Goal: Transaction & Acquisition: Book appointment/travel/reservation

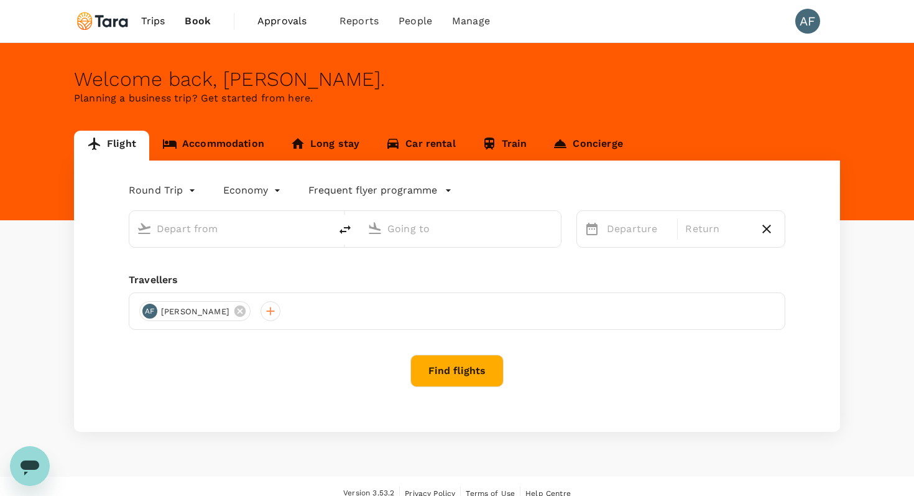
type input "Soekarno-Hatta Intl (CGK)"
type input "Singapore Changi (SIN)"
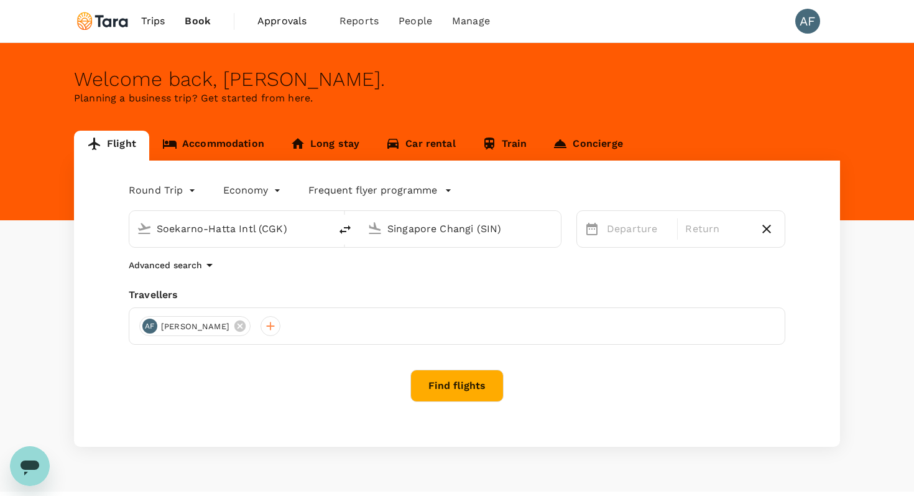
click at [223, 152] on link "Accommodation" at bounding box center [213, 146] width 128 height 30
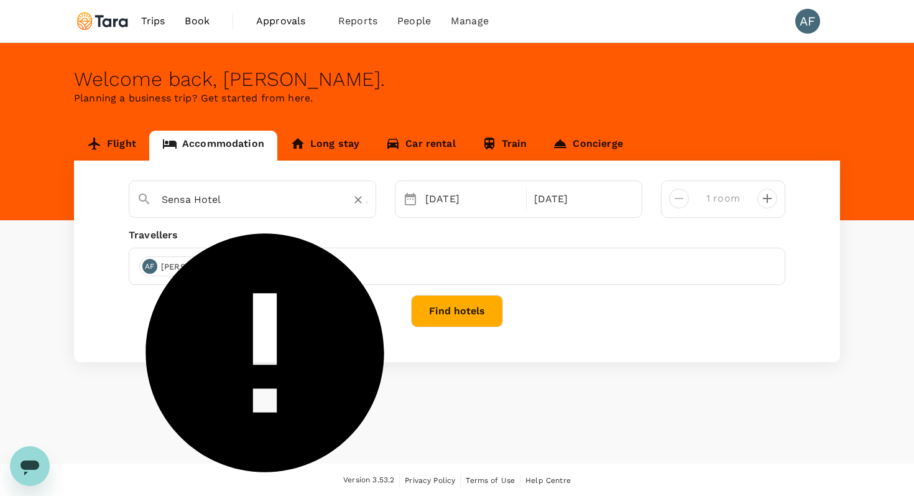
click at [246, 201] on input "Sensa Hotel" at bounding box center [248, 199] width 172 height 19
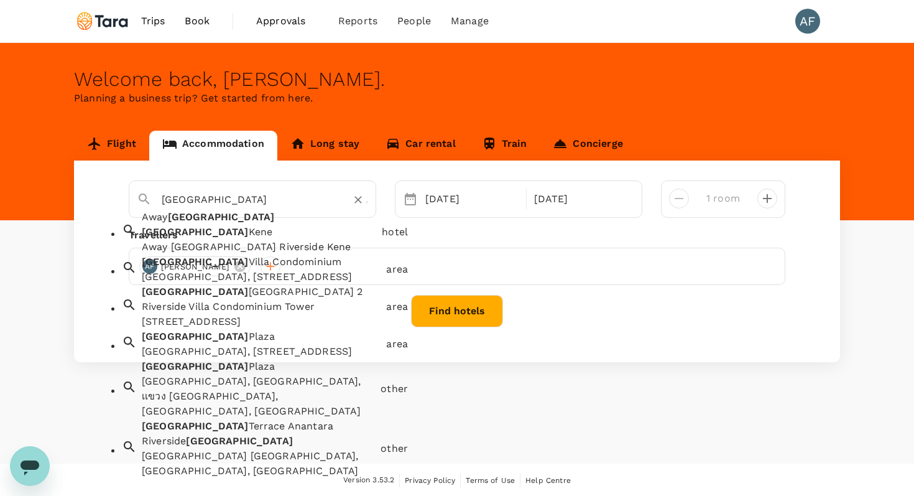
scroll to position [118, 0]
click at [349, 448] on div "[GEOGRAPHIC_DATA] [GEOGRAPHIC_DATA], [GEOGRAPHIC_DATA], [GEOGRAPHIC_DATA]" at bounding box center [259, 463] width 234 height 30
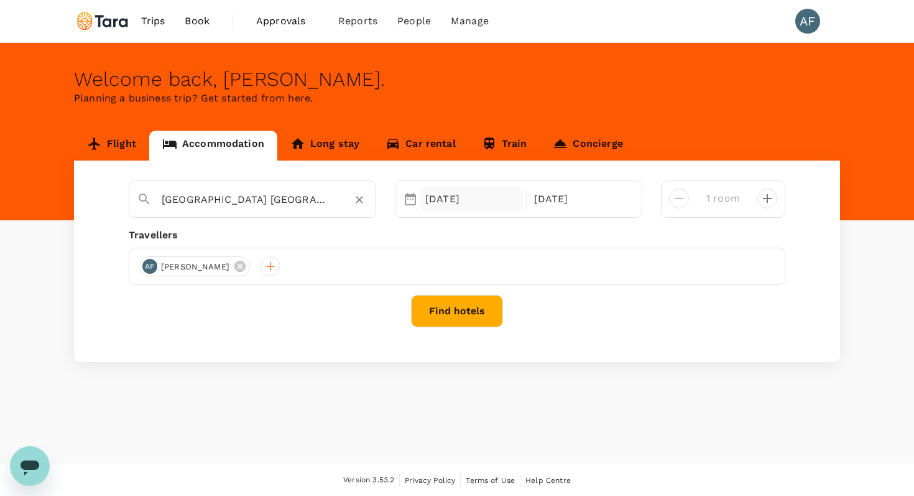
type input "[GEOGRAPHIC_DATA] [GEOGRAPHIC_DATA] [GEOGRAPHIC_DATA] [GEOGRAPHIC_DATA]"
click at [475, 200] on div "[DATE]" at bounding box center [471, 199] width 103 height 25
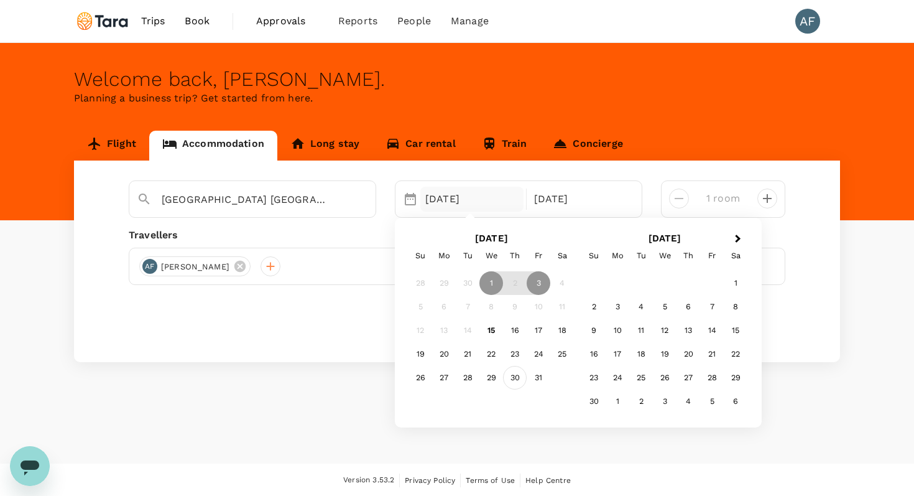
click at [513, 376] on div "30" at bounding box center [515, 378] width 24 height 24
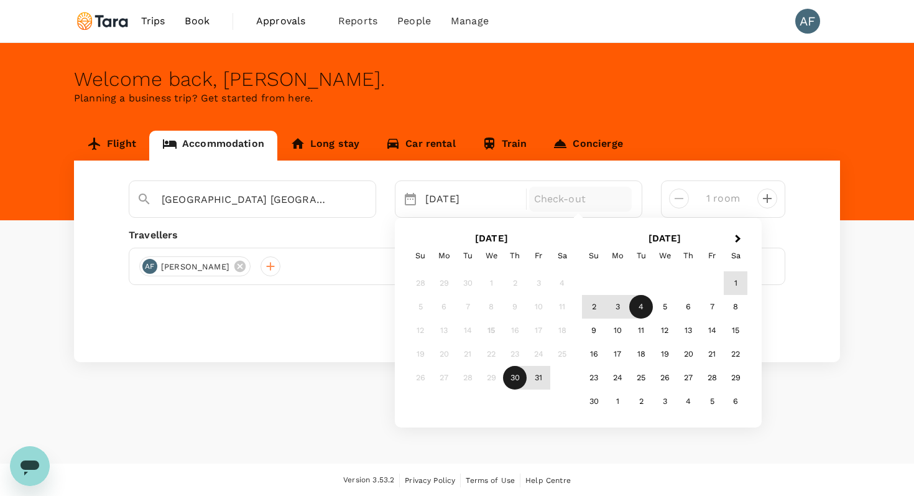
click at [636, 303] on div "4" at bounding box center [641, 307] width 24 height 24
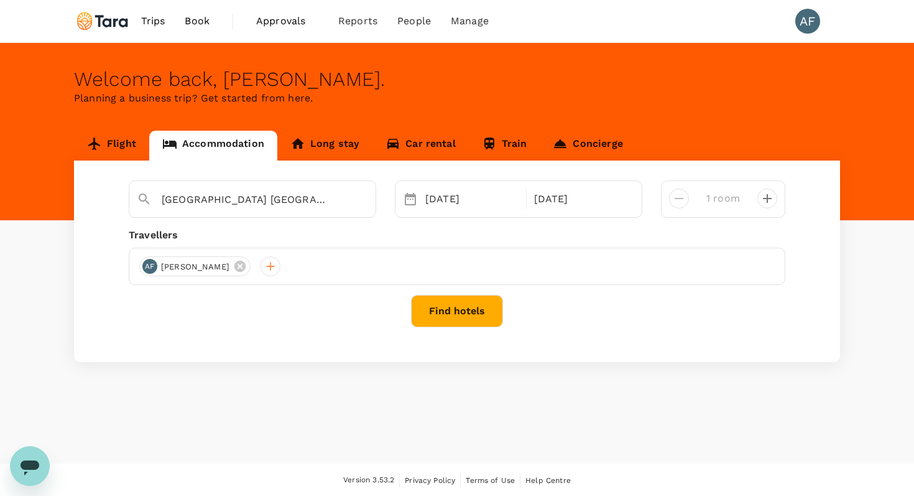
click at [764, 196] on icon "decrease" at bounding box center [767, 198] width 15 height 15
click at [675, 195] on icon "decrease" at bounding box center [679, 198] width 15 height 15
type input "1 room"
click at [471, 308] on button "Find hotels" at bounding box center [457, 311] width 92 height 32
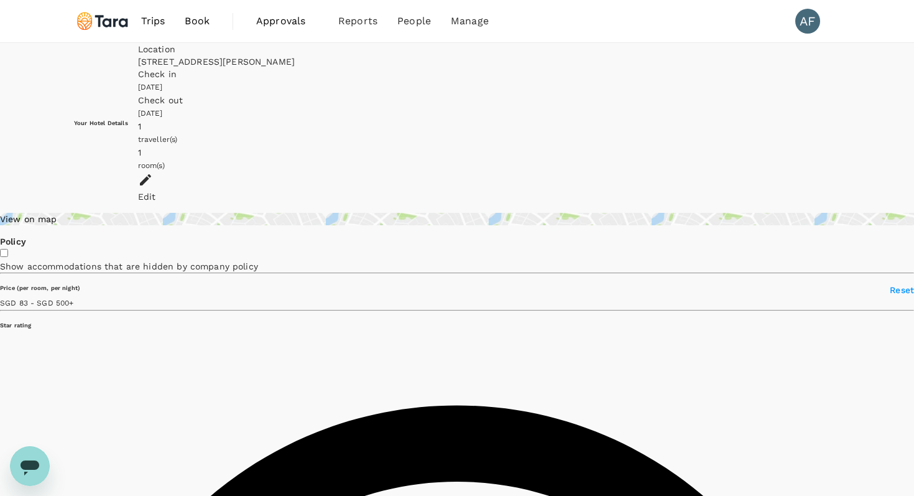
type input "499.35"
type input "59.35"
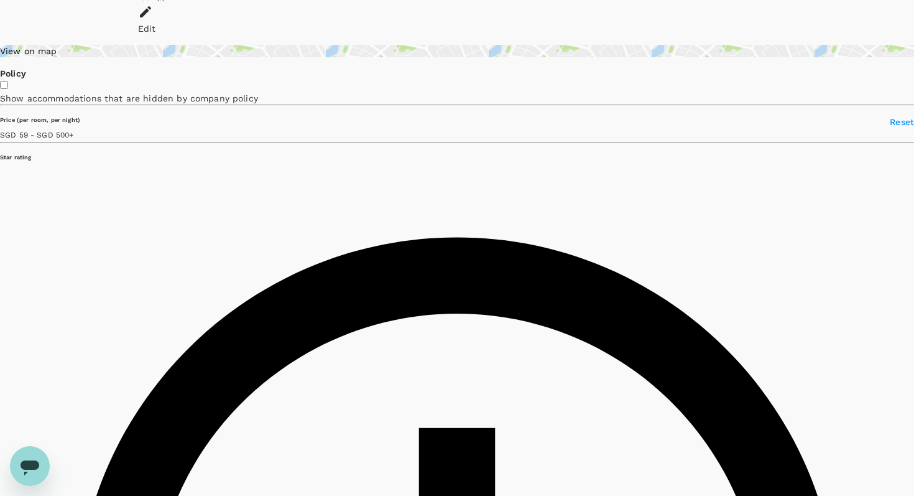
type input "499.35"
type input "14.35"
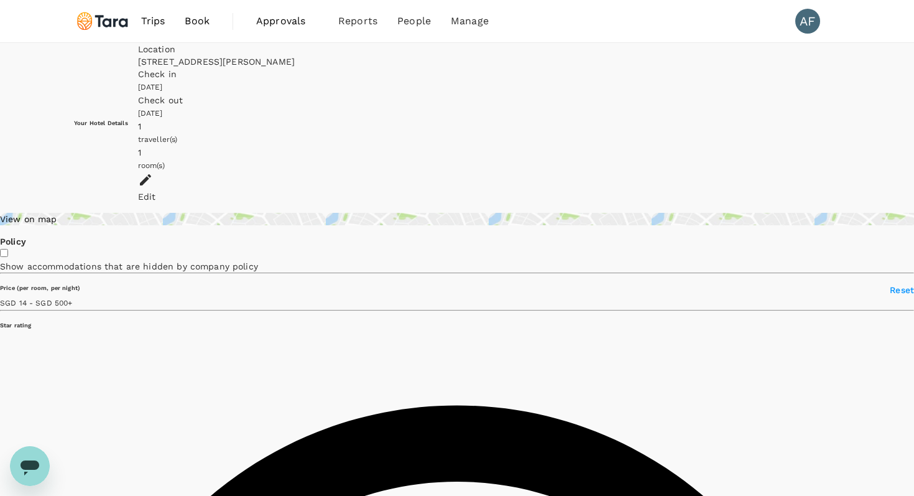
type input "499.98"
type input "7.98"
click at [411, 68] on div "[STREET_ADDRESS][PERSON_NAME]" at bounding box center [489, 61] width 702 height 12
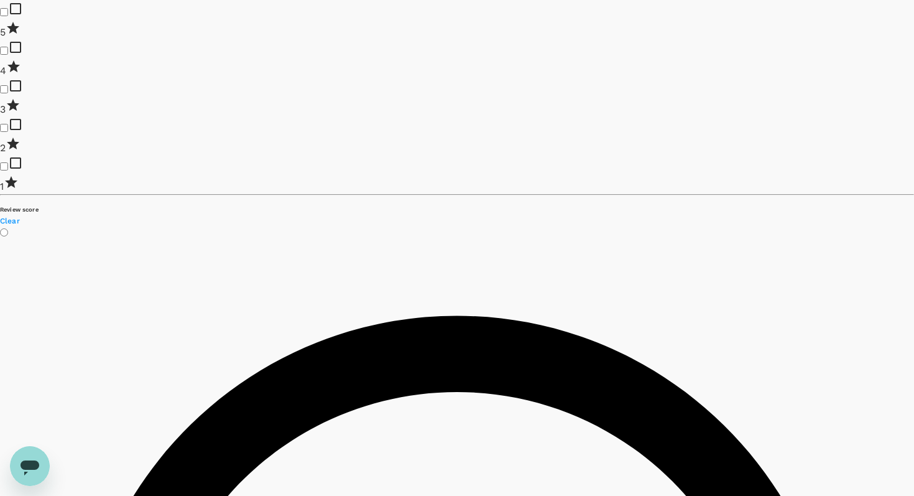
scroll to position [1274, 0]
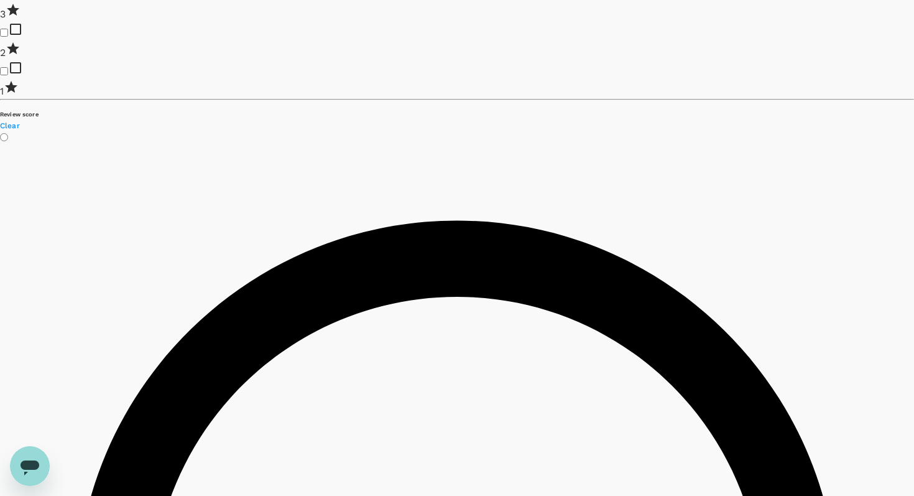
type input "499.98"
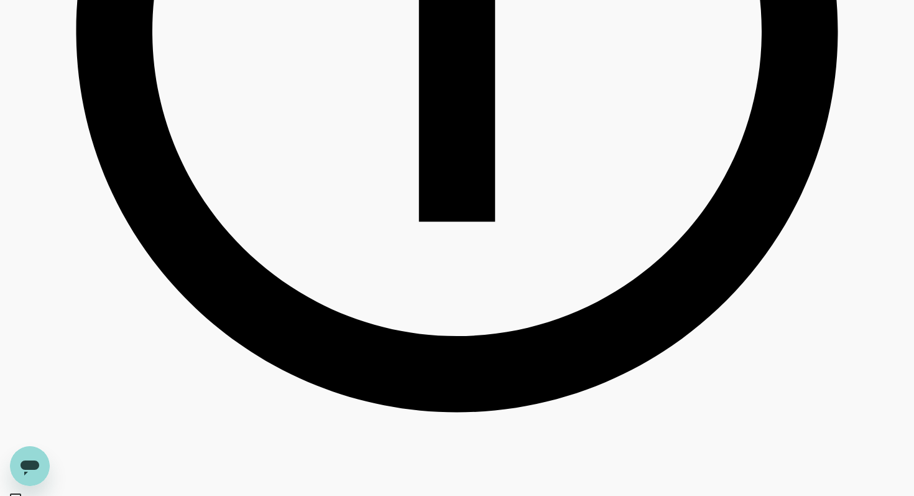
scroll to position [0, 0]
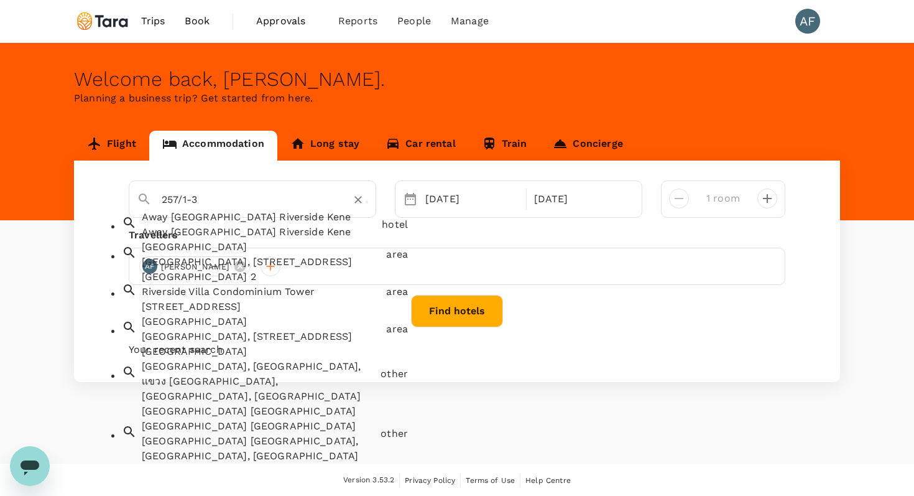
click at [326, 206] on input "257/1-3" at bounding box center [248, 199] width 172 height 19
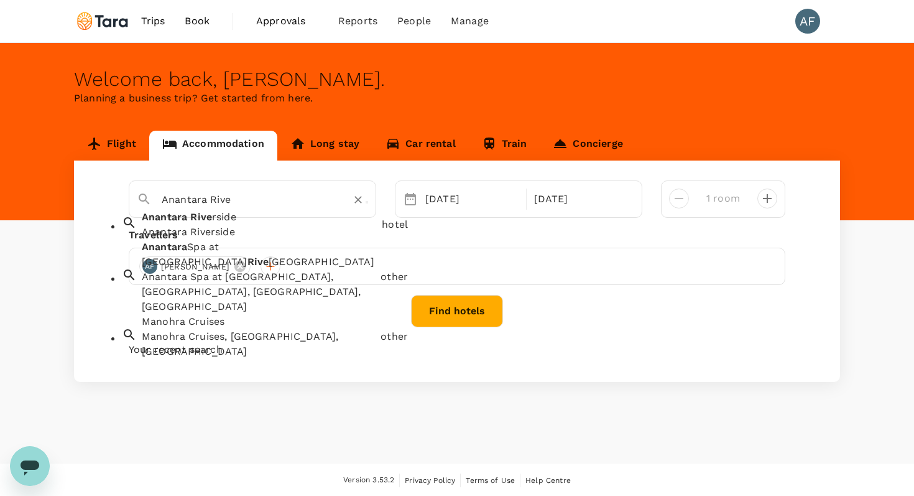
click at [286, 226] on div "Anantara Rive rside Anantara Riverside" at bounding box center [257, 222] width 240 height 35
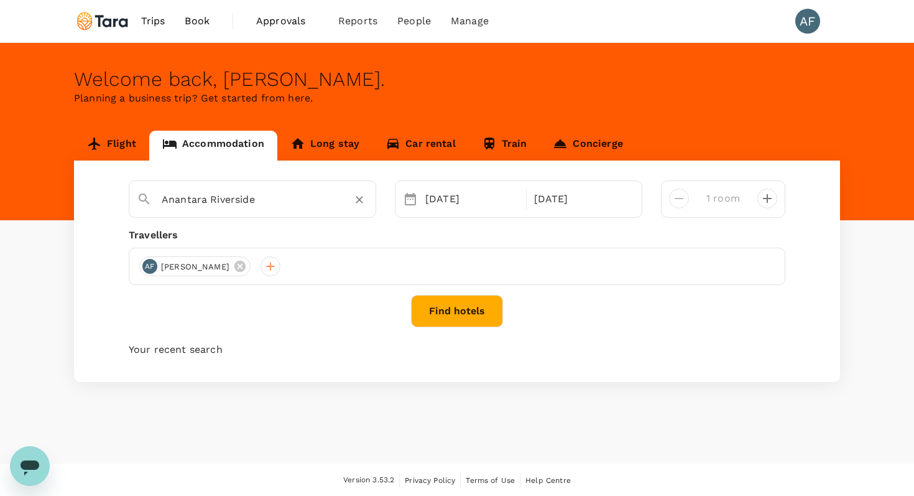
type input "Anantara Riverside"
click at [473, 323] on button "Find hotels" at bounding box center [457, 311] width 92 height 32
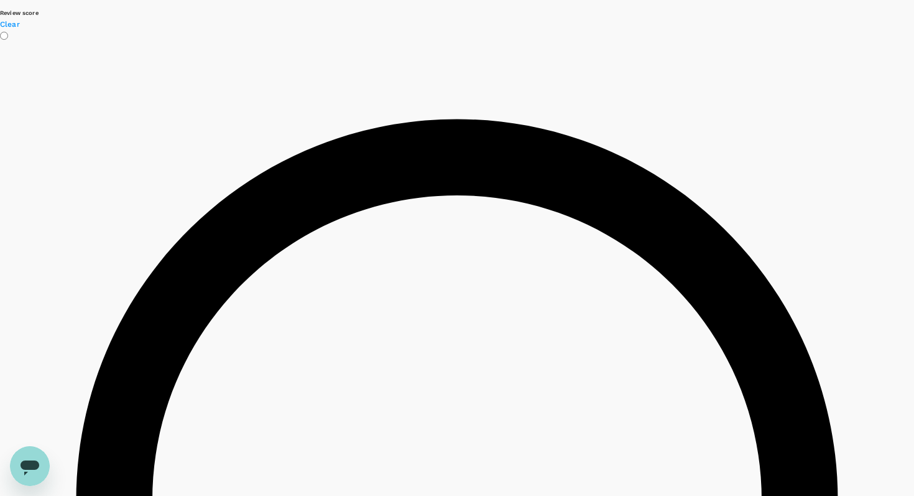
scroll to position [1470, 0]
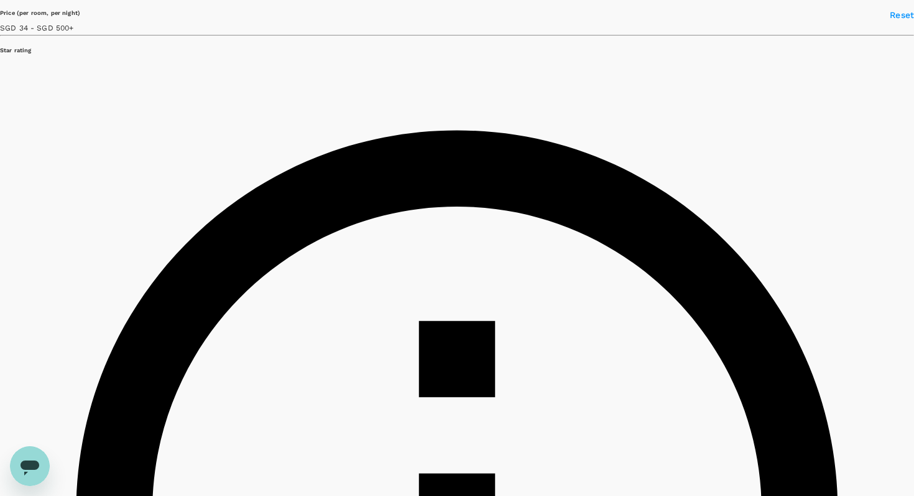
scroll to position [21, 0]
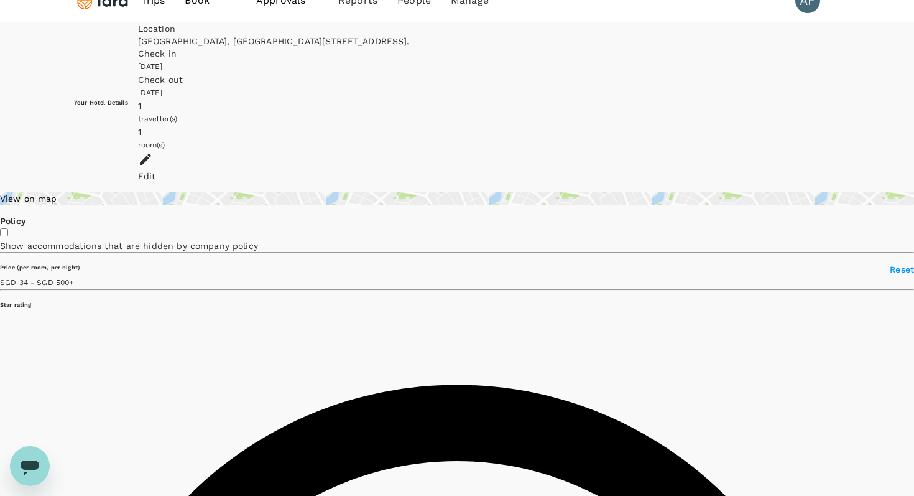
type input "499.47"
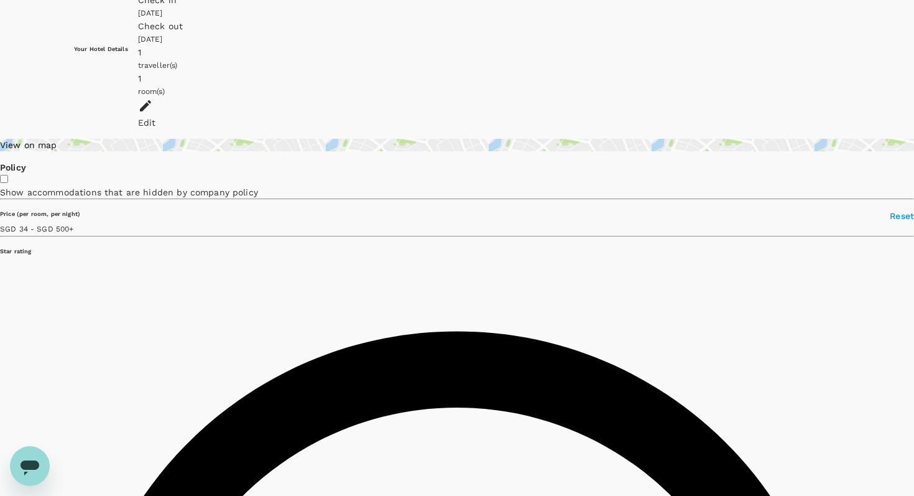
scroll to position [102, 0]
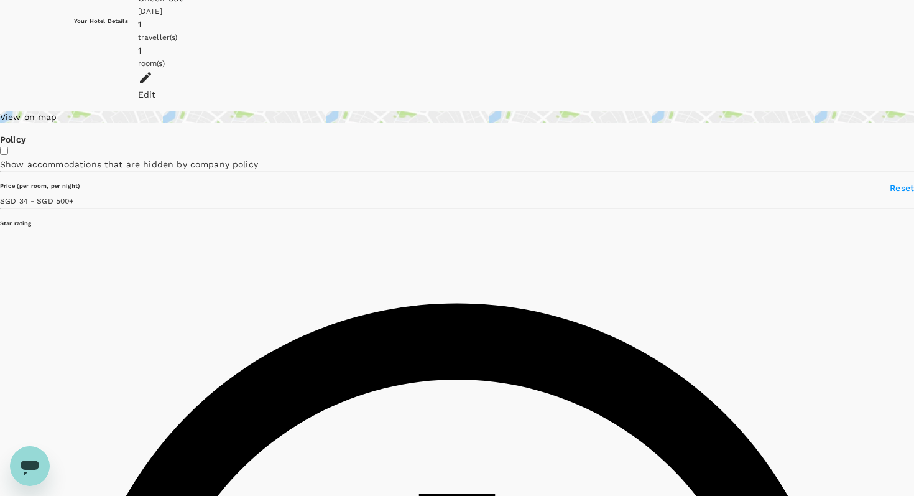
drag, startPoint x: 536, startPoint y: 313, endPoint x: 441, endPoint y: 300, distance: 96.0
copy h6 "Ibis [GEOGRAPHIC_DATA]"
click at [697, 29] on link "here" at bounding box center [707, 24] width 20 height 10
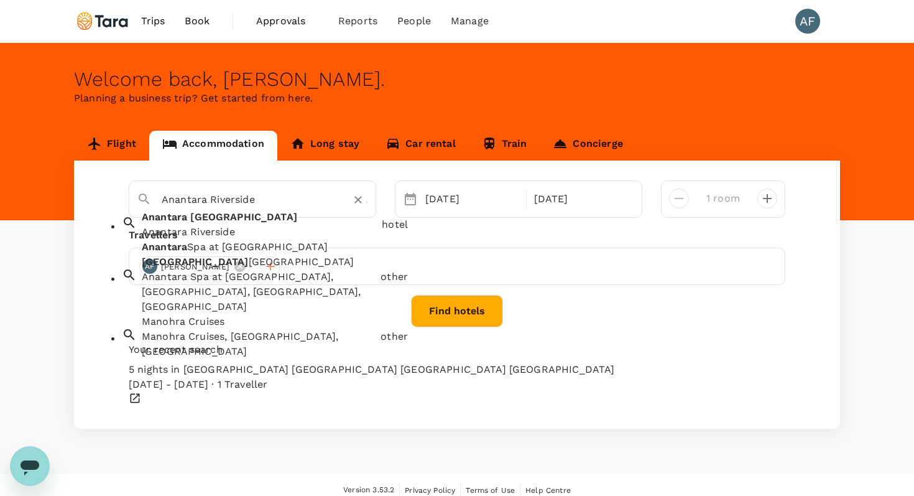
drag, startPoint x: 263, startPoint y: 197, endPoint x: 149, endPoint y: 177, distance: 116.3
click at [149, 177] on div "[GEOGRAPHIC_DATA] [GEOGRAPHIC_DATA] [GEOGRAPHIC_DATA] [GEOGRAPHIC_DATA] at [GEO…" at bounding box center [457, 294] width 766 height 268
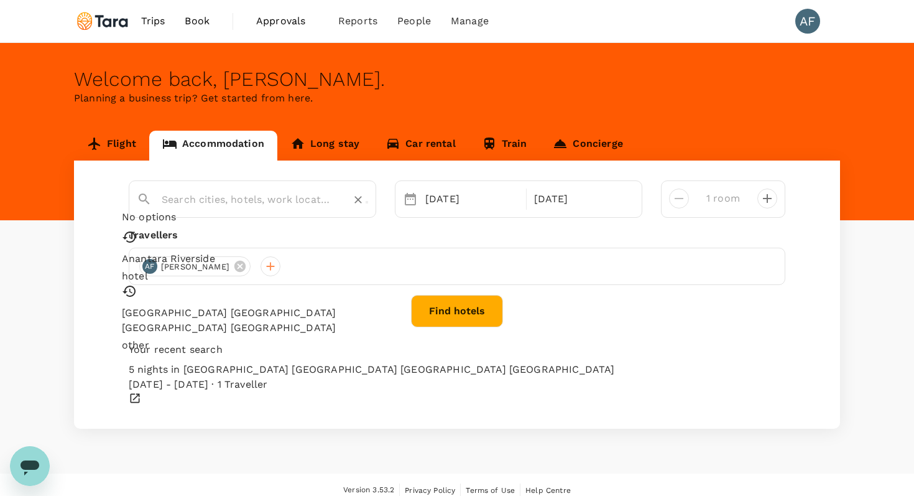
paste input "Ibis [GEOGRAPHIC_DATA]"
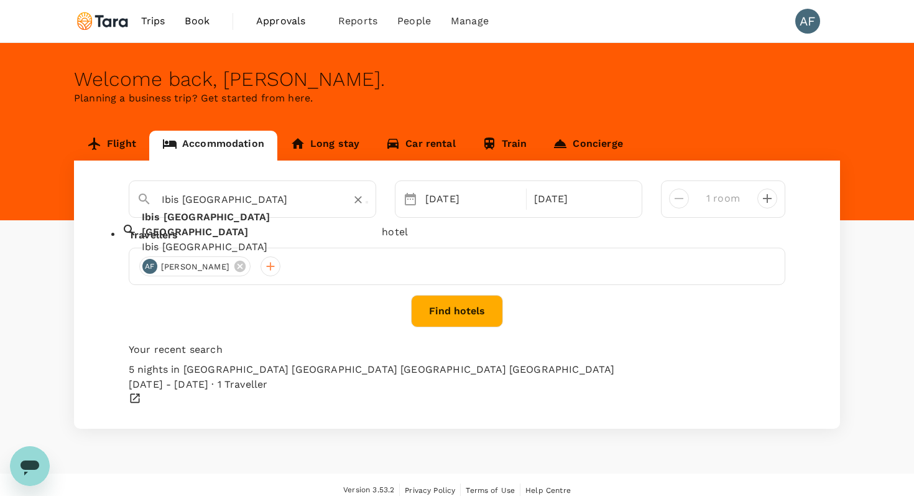
type input "Ibis [GEOGRAPHIC_DATA]"
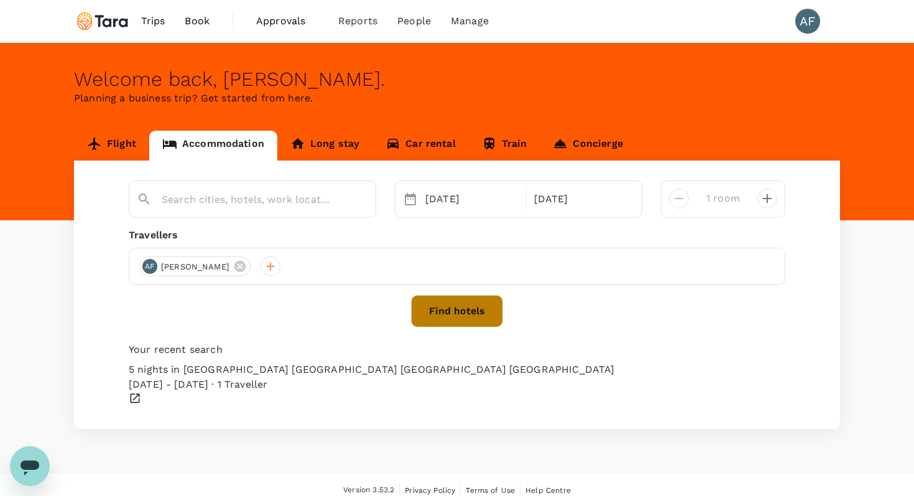
click at [478, 308] on button "Find hotels" at bounding box center [457, 311] width 92 height 32
click at [237, 378] on div "[DATE] - [DATE] · 1 Traveller" at bounding box center [457, 384] width 657 height 15
click at [246, 195] on input "text" at bounding box center [248, 199] width 172 height 19
click at [248, 200] on input "text" at bounding box center [248, 199] width 172 height 19
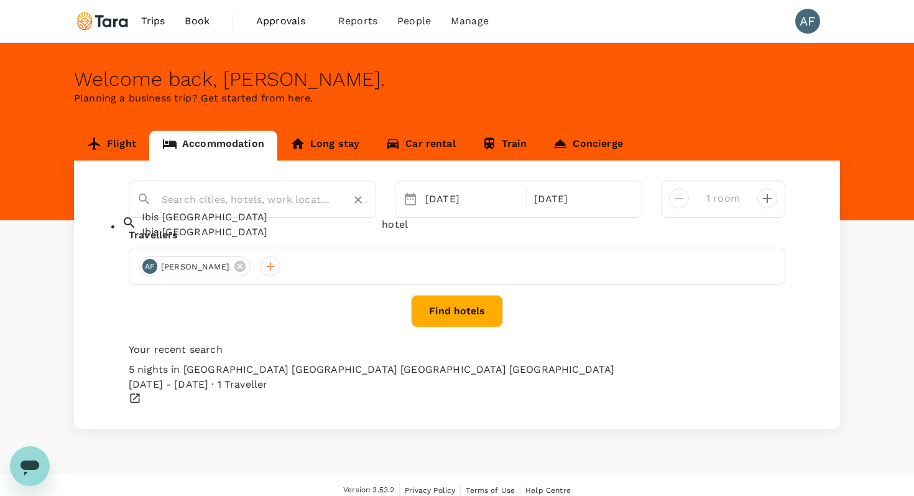
click at [250, 238] on div "Ibis [GEOGRAPHIC_DATA]" at bounding box center [259, 232] width 235 height 15
type input "Ibis [GEOGRAPHIC_DATA]"
click at [458, 316] on button "Find hotels" at bounding box center [457, 311] width 92 height 32
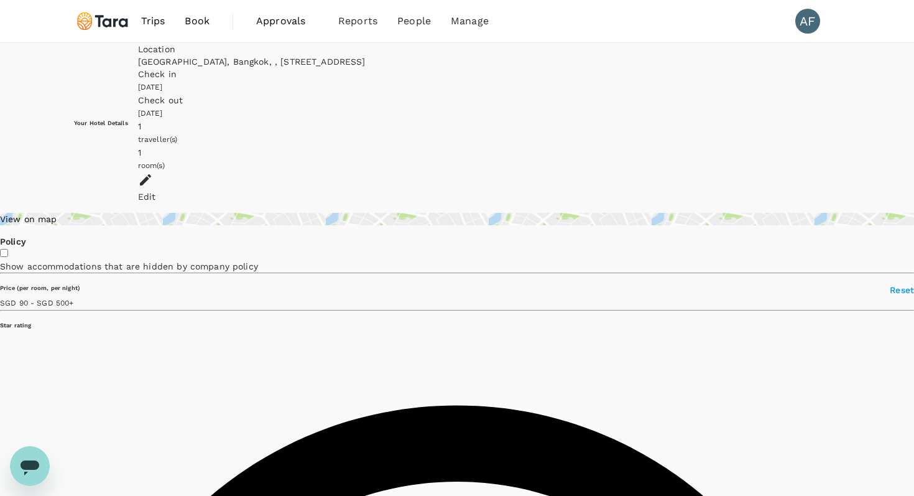
type input "499.39"
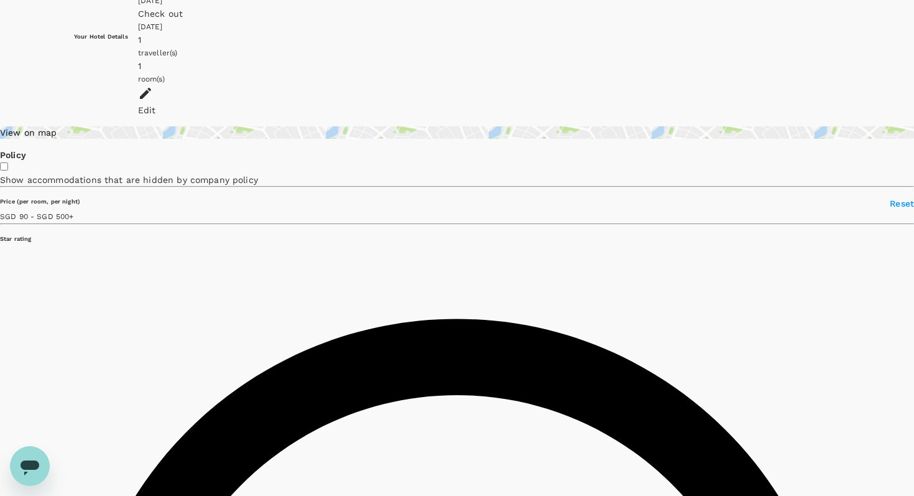
type input "90.88"
type input "499.88"
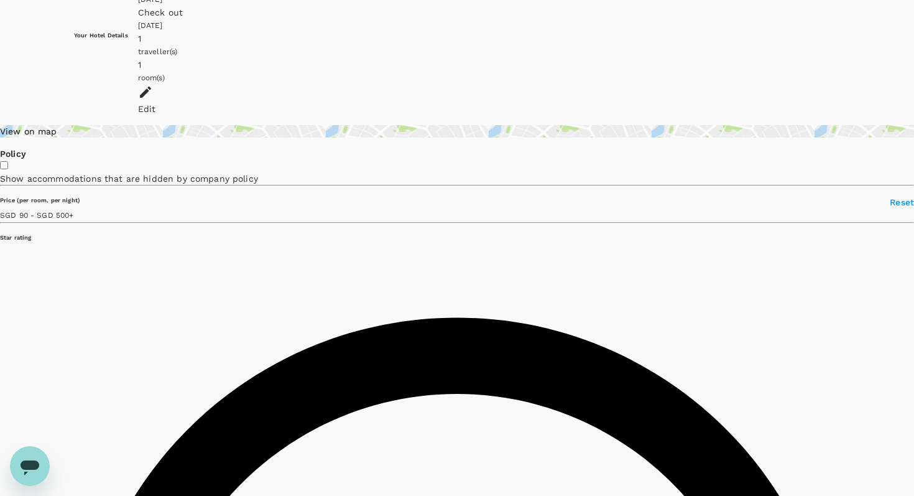
type input "20.88"
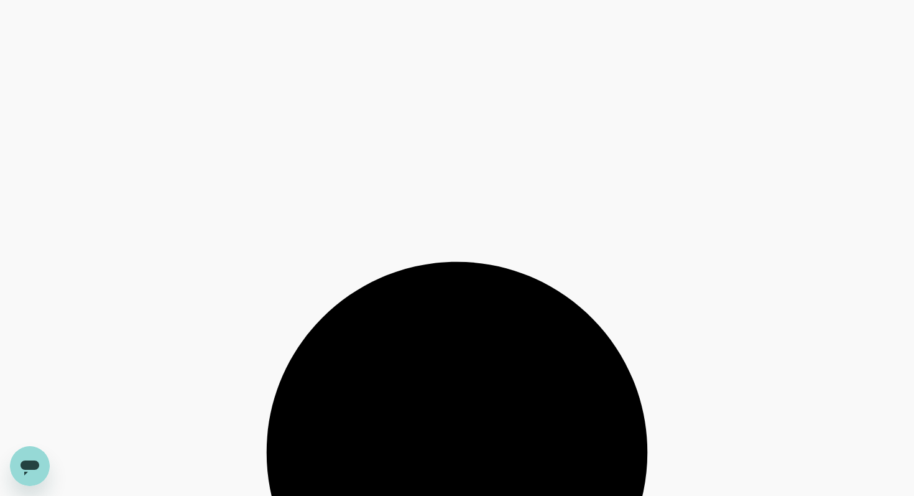
scroll to position [2478, 0]
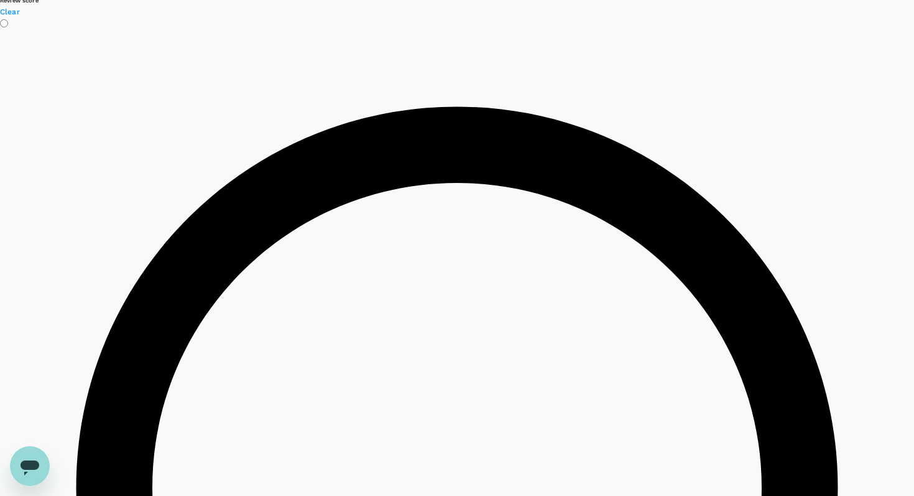
scroll to position [1453, 0]
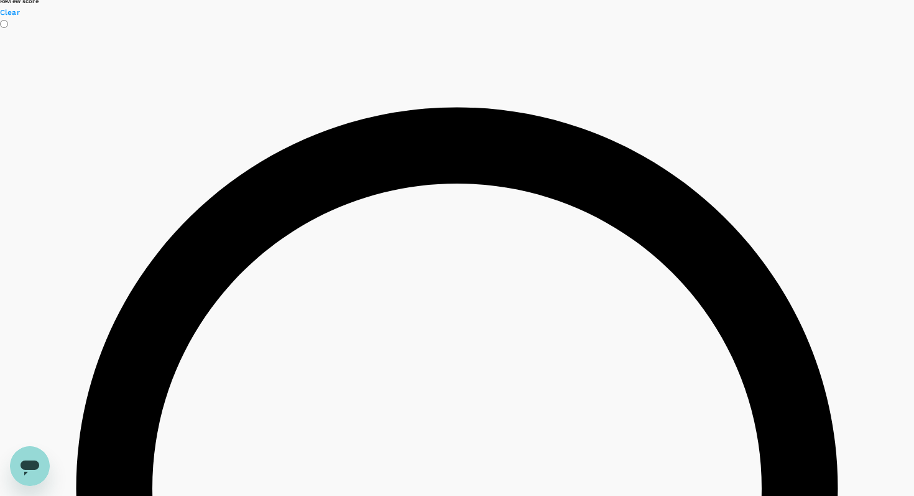
type input "499.88"
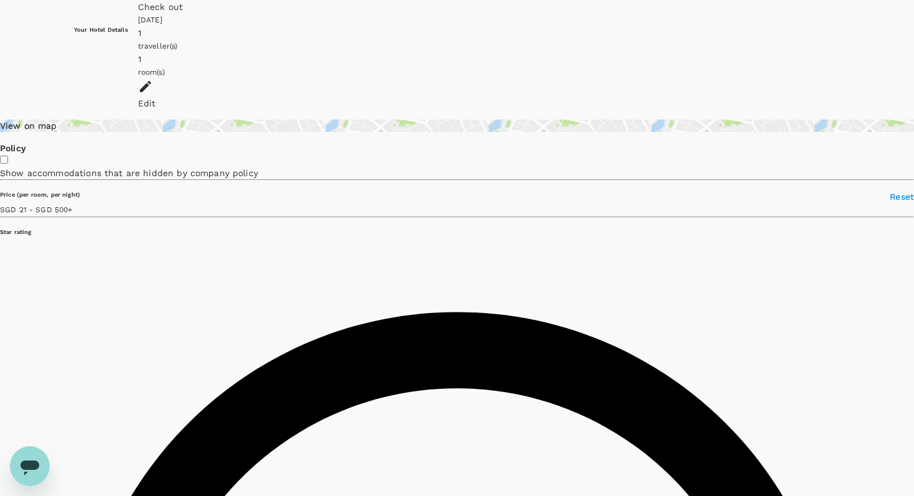
scroll to position [0, 0]
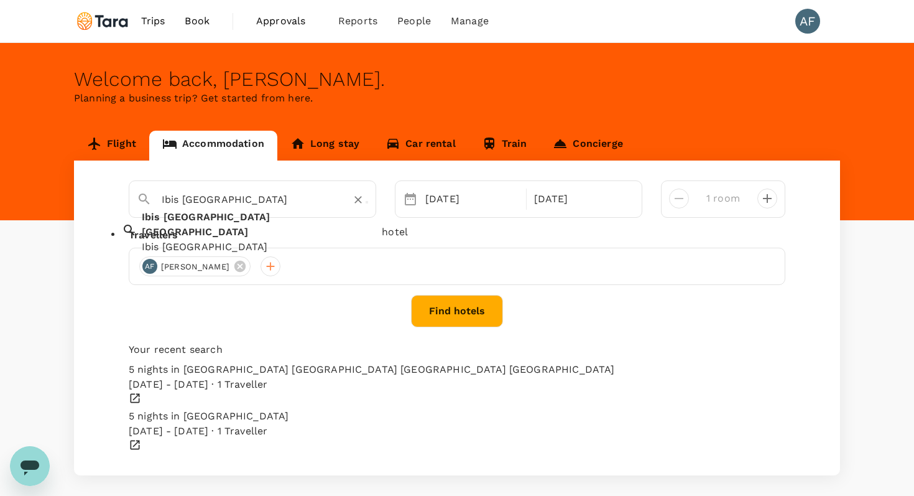
drag, startPoint x: 226, startPoint y: 199, endPoint x: 129, endPoint y: 180, distance: 99.4
click at [131, 183] on div "Ibis [GEOGRAPHIC_DATA]" at bounding box center [247, 194] width 241 height 32
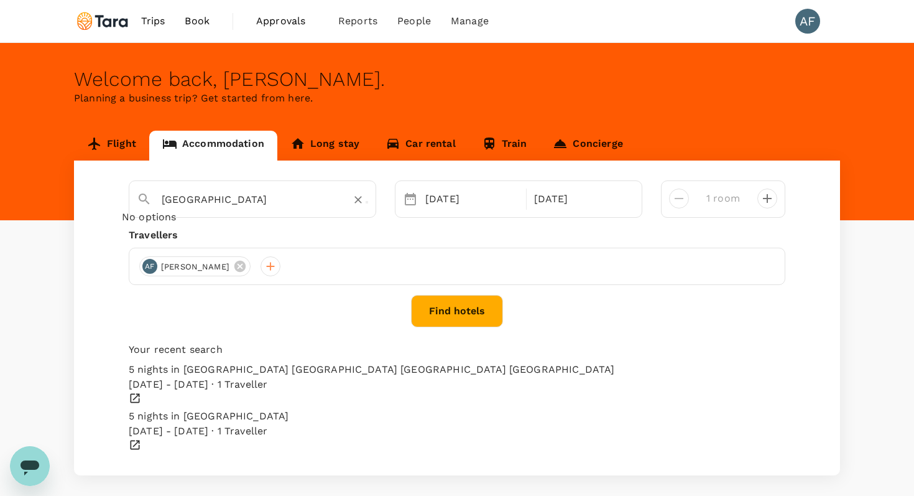
type input "Ibis [GEOGRAPHIC_DATA]"
click at [440, 318] on button "Find hotels" at bounding box center [457, 311] width 92 height 32
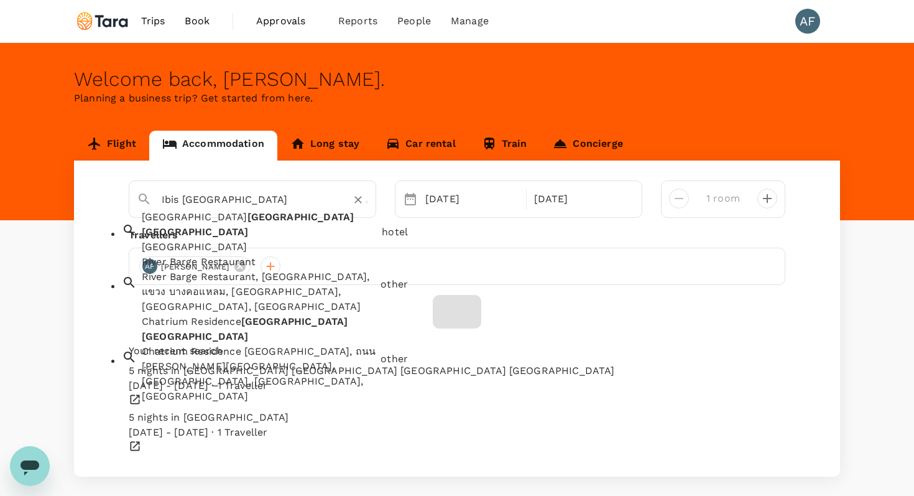
drag, startPoint x: 296, startPoint y: 201, endPoint x: 170, endPoint y: 177, distance: 127.9
click at [170, 177] on div "Ibis [GEOGRAPHIC_DATA] [GEOGRAPHIC_DATA] [GEOGRAPHIC_DATA] [GEOGRAPHIC_DATA] [G…" at bounding box center [457, 318] width 766 height 316
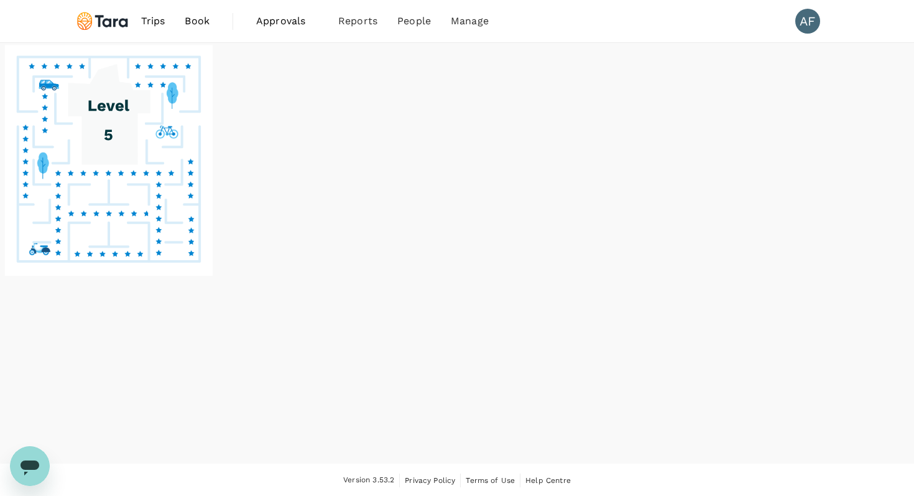
click at [187, 238] on div at bounding box center [457, 205] width 914 height 325
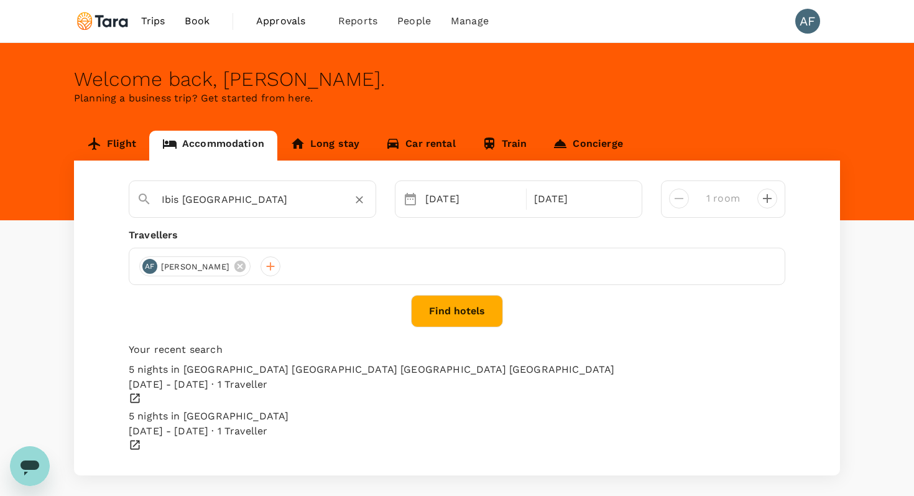
click at [287, 201] on input "Ibis [GEOGRAPHIC_DATA]" at bounding box center [248, 199] width 172 height 19
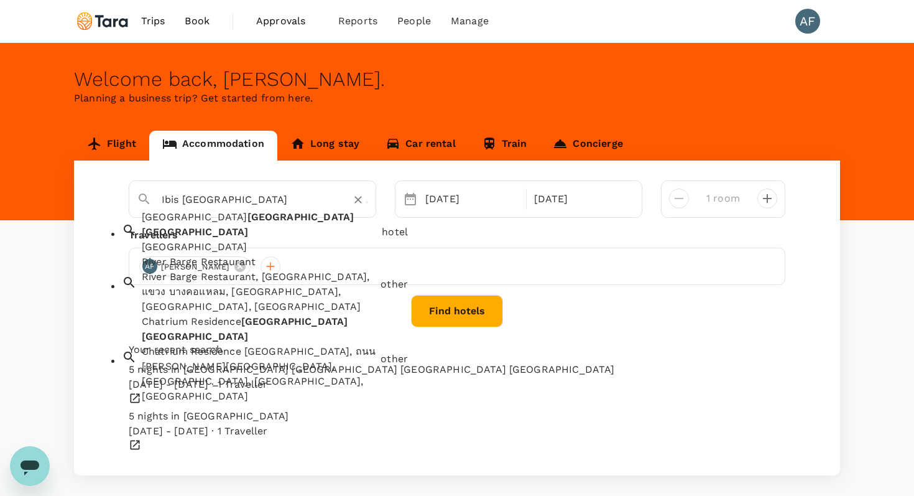
click at [265, 241] on div "[GEOGRAPHIC_DATA]" at bounding box center [259, 246] width 235 height 15
type input "[GEOGRAPHIC_DATA]"
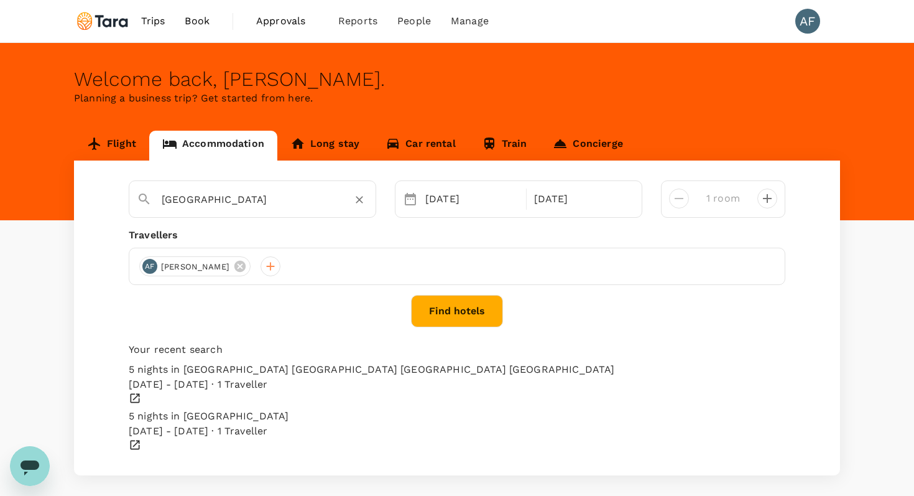
click at [439, 306] on button "Find hotels" at bounding box center [457, 311] width 92 height 32
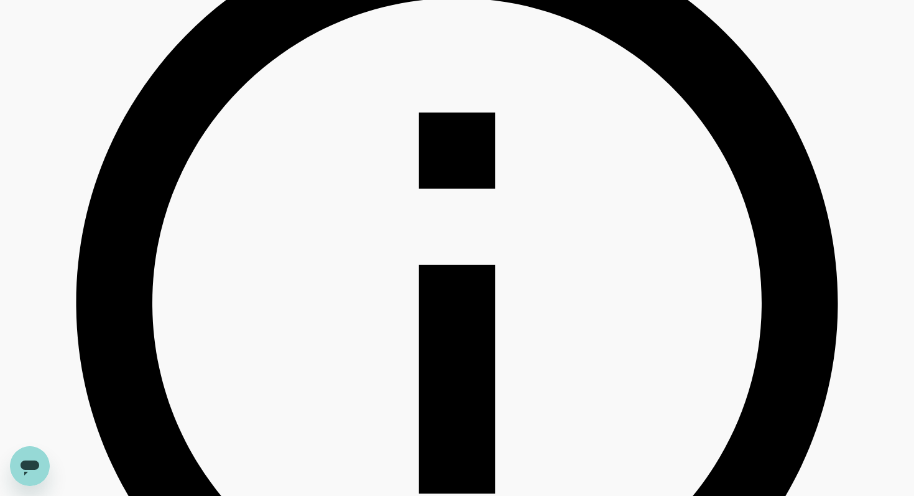
scroll to position [105, 0]
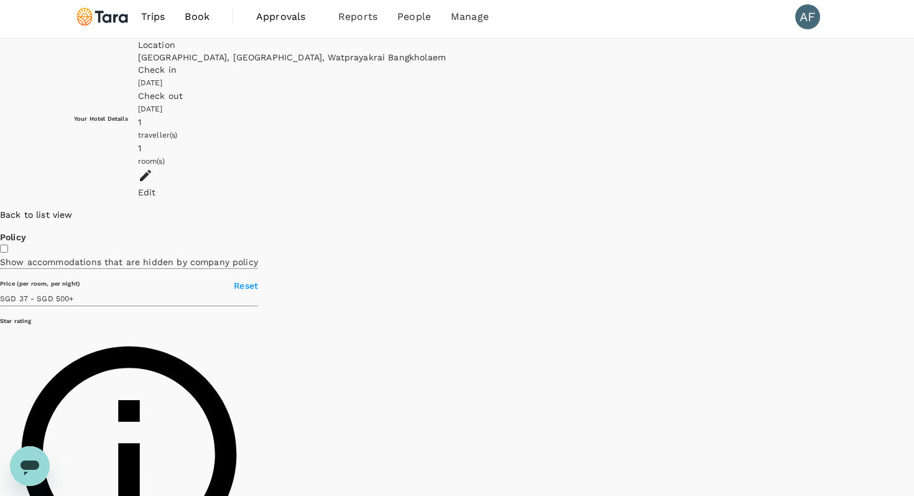
scroll to position [0, 0]
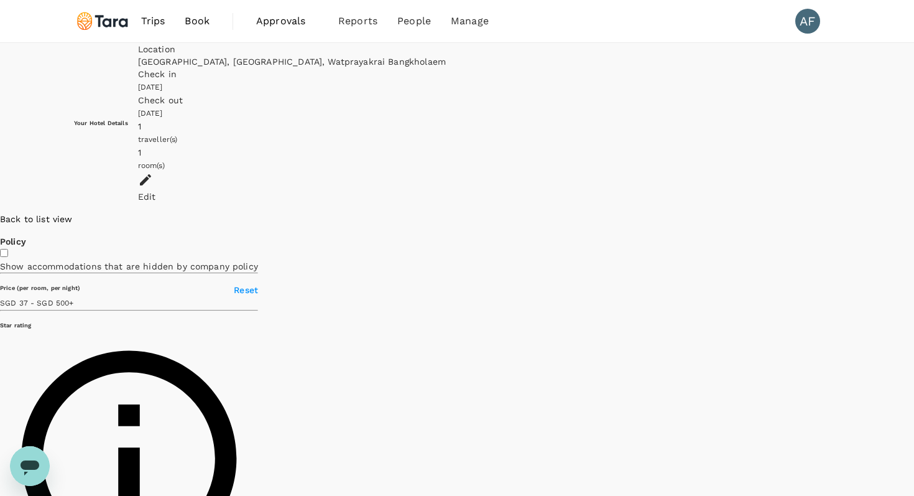
type input "499.94"
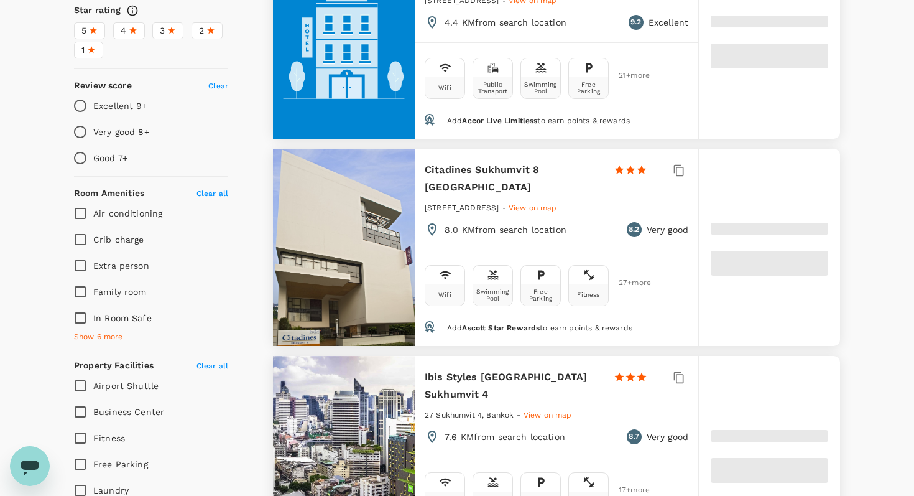
type input "499.55"
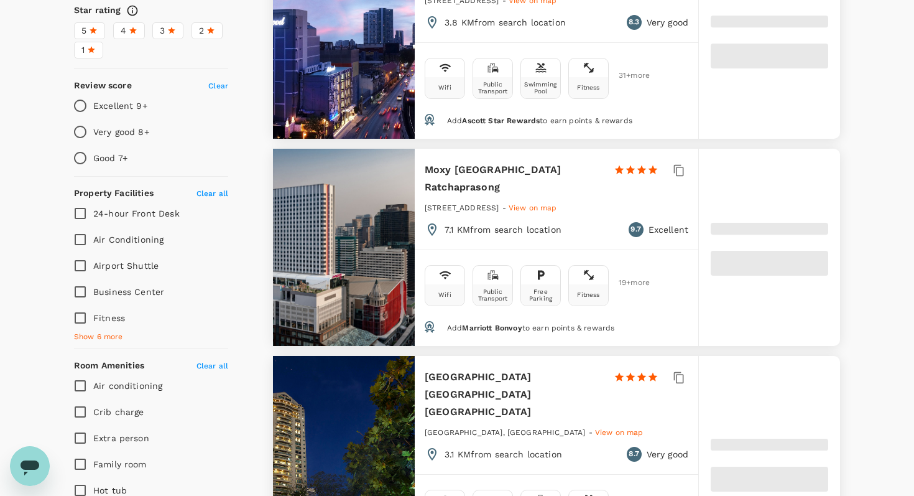
type input "11.55"
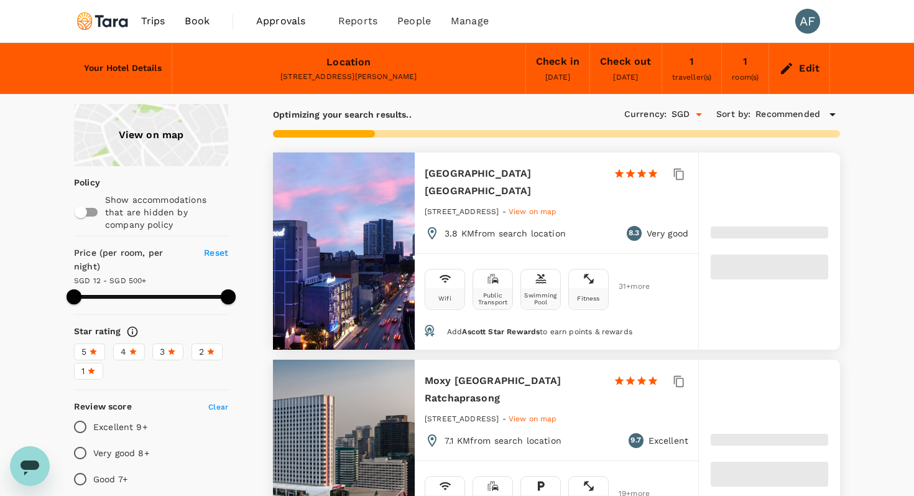
type input "499.98"
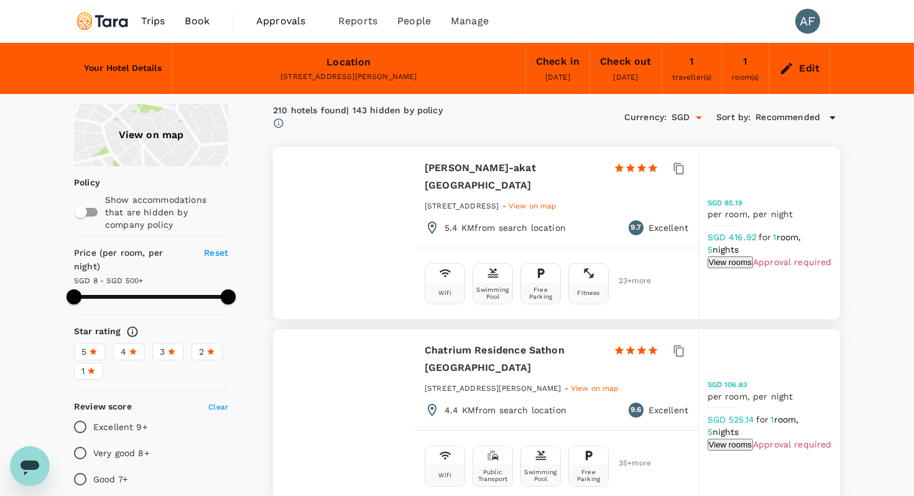
type input "7.98"
type input "499.98"
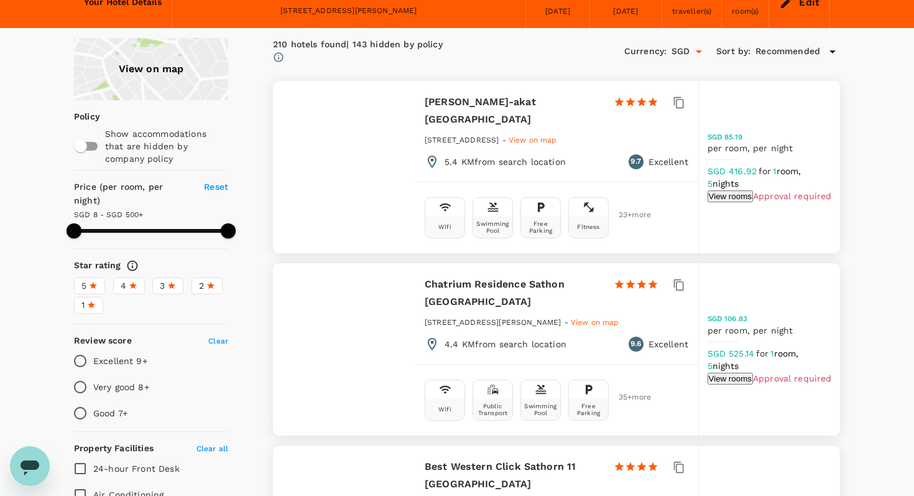
scroll to position [44, 0]
